Goal: Task Accomplishment & Management: Use online tool/utility

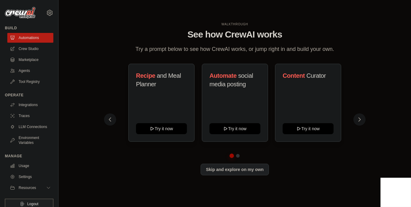
click at [364, 124] on div "WALKTHROUGH See how [PERSON_NAME] works Try a prompt below to see how [PERSON_N…" at bounding box center [235, 103] width 266 height 163
click at [360, 121] on icon at bounding box center [360, 119] width 6 height 6
click at [110, 118] on icon at bounding box center [109, 119] width 6 height 6
click at [361, 119] on icon at bounding box center [360, 119] width 6 height 6
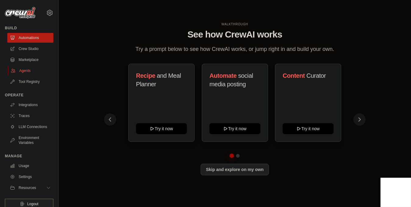
click at [23, 70] on link "Agents" at bounding box center [31, 71] width 46 height 10
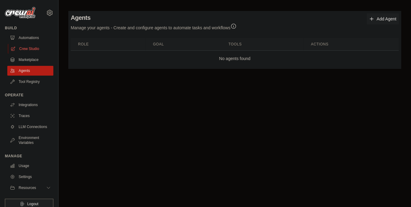
click at [29, 47] on link "Crew Studio" at bounding box center [31, 49] width 46 height 10
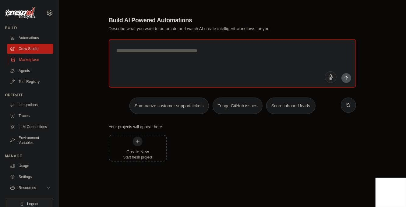
click at [25, 59] on link "Marketplace" at bounding box center [31, 60] width 46 height 10
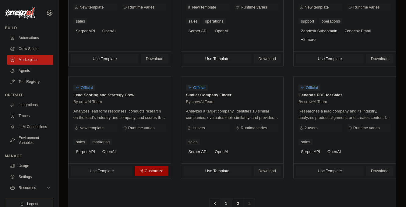
scroll to position [373, 0]
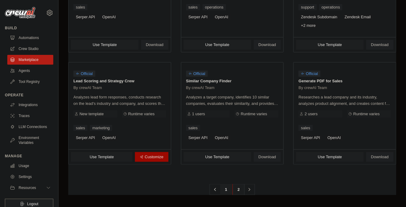
click at [238, 187] on link "2" at bounding box center [239, 189] width 12 height 11
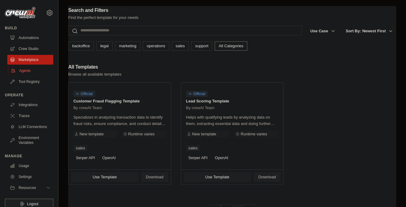
click at [27, 73] on link "Agents" at bounding box center [31, 71] width 46 height 10
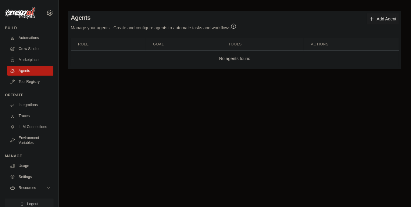
click at [378, 16] on link "Add Agent" at bounding box center [383, 18] width 32 height 11
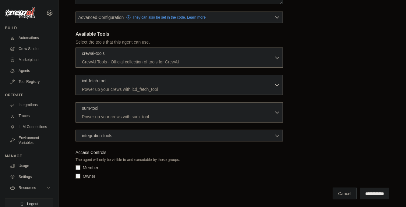
scroll to position [145, 0]
click at [107, 59] on p "CrewAI Tools - Official collection of tools for CrewAI" at bounding box center [178, 62] width 192 height 6
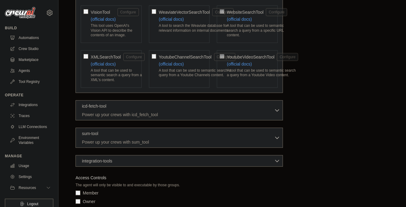
scroll to position [1360, 0]
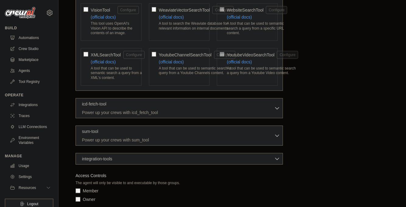
click at [201, 155] on div "integration-tools 0 selected" at bounding box center [181, 158] width 198 height 6
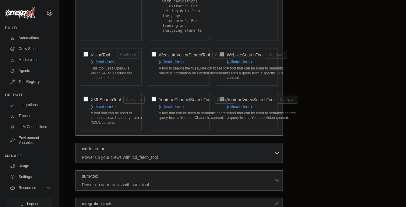
scroll to position [1208, 0]
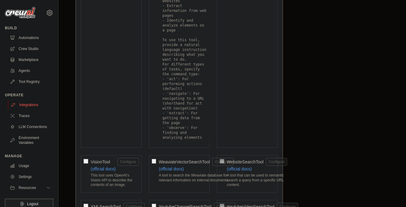
click at [29, 105] on link "Integrations" at bounding box center [31, 105] width 46 height 10
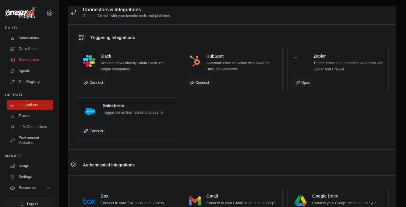
click at [24, 63] on link "Marketplace" at bounding box center [31, 60] width 46 height 10
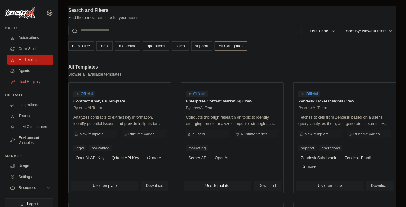
click at [30, 81] on link "Tool Registry" at bounding box center [31, 82] width 46 height 10
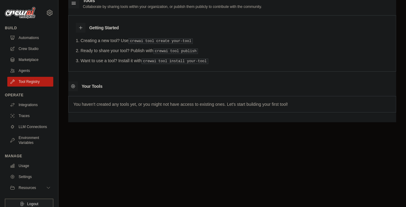
scroll to position [10, 0]
